Goal: Task Accomplishment & Management: Manage account settings

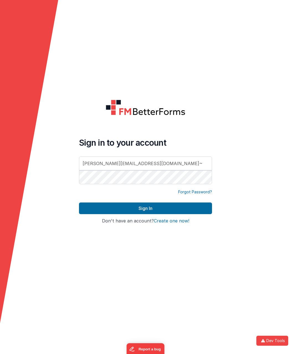
type input "[PERSON_NAME][EMAIL_ADDRESS][DOMAIN_NAME]"
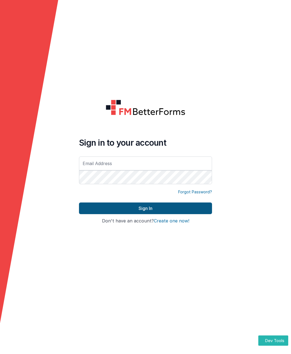
type input "[PERSON_NAME][EMAIL_ADDRESS][DOMAIN_NAME]"
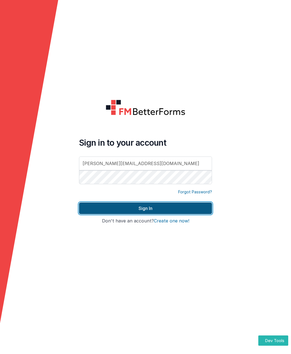
click at [145, 211] on button "Sign In" at bounding box center [145, 208] width 133 height 12
